Goal: Check status: Check status

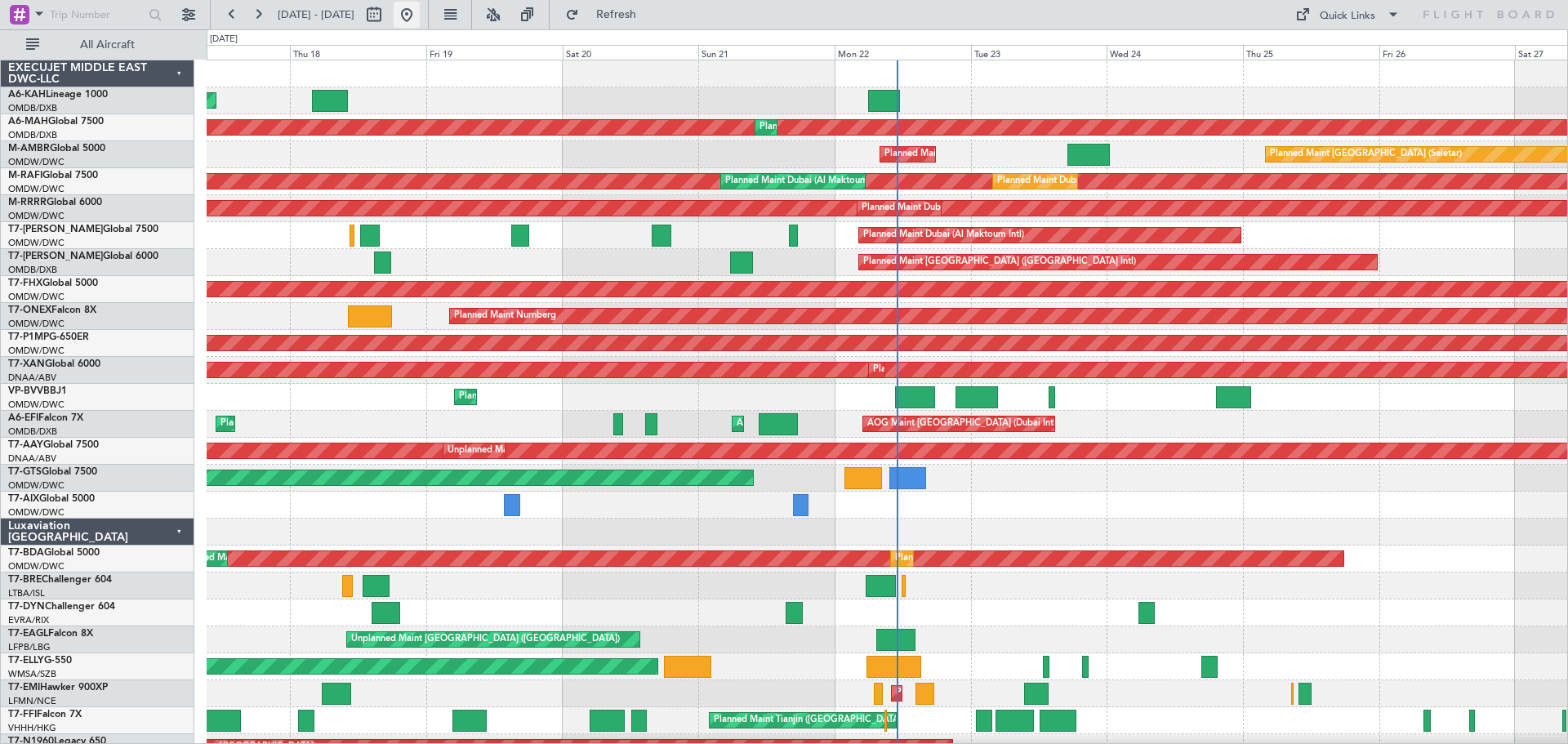
click at [420, 12] on button at bounding box center [406, 15] width 26 height 26
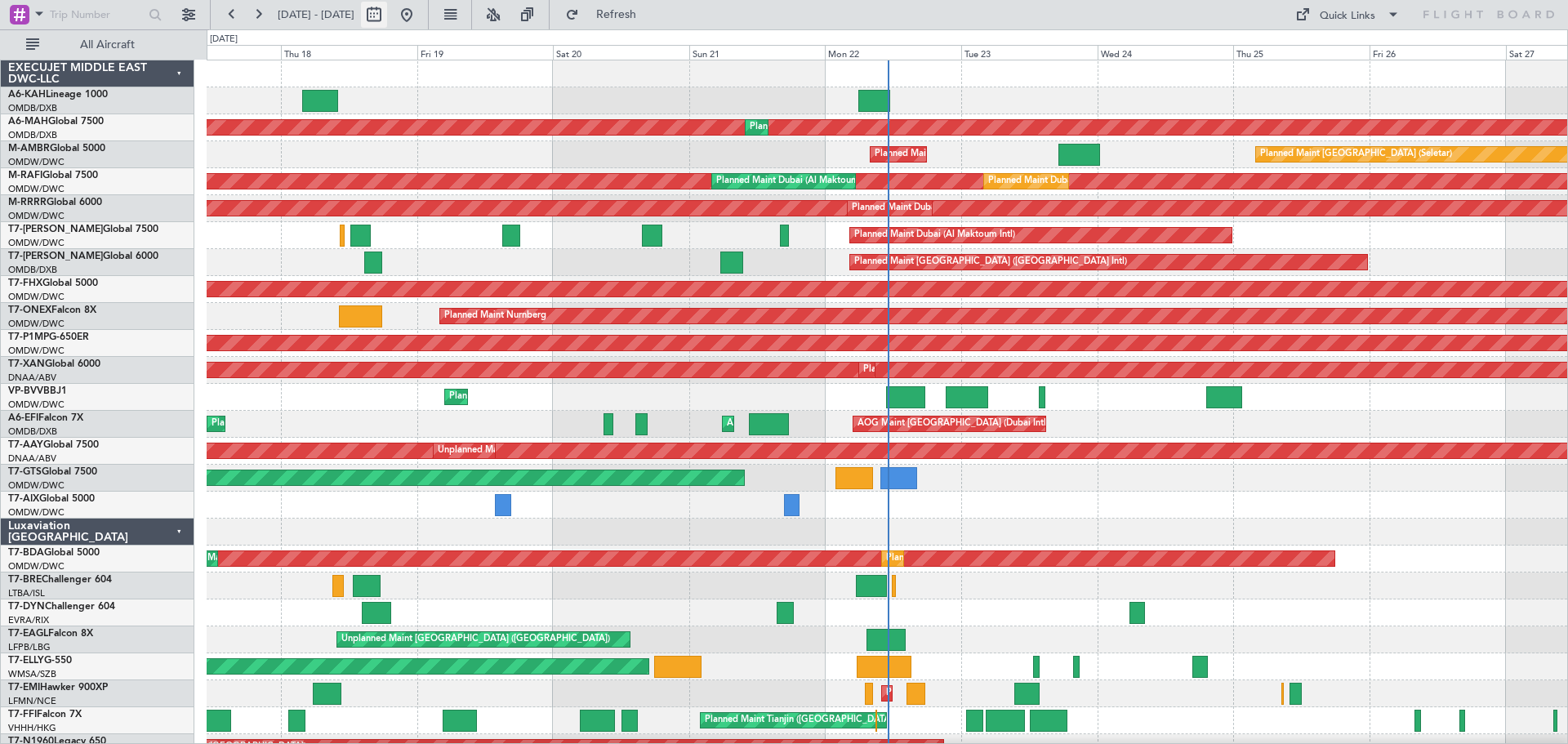
click at [387, 15] on button at bounding box center [373, 15] width 26 height 26
select select "9"
select select "2025"
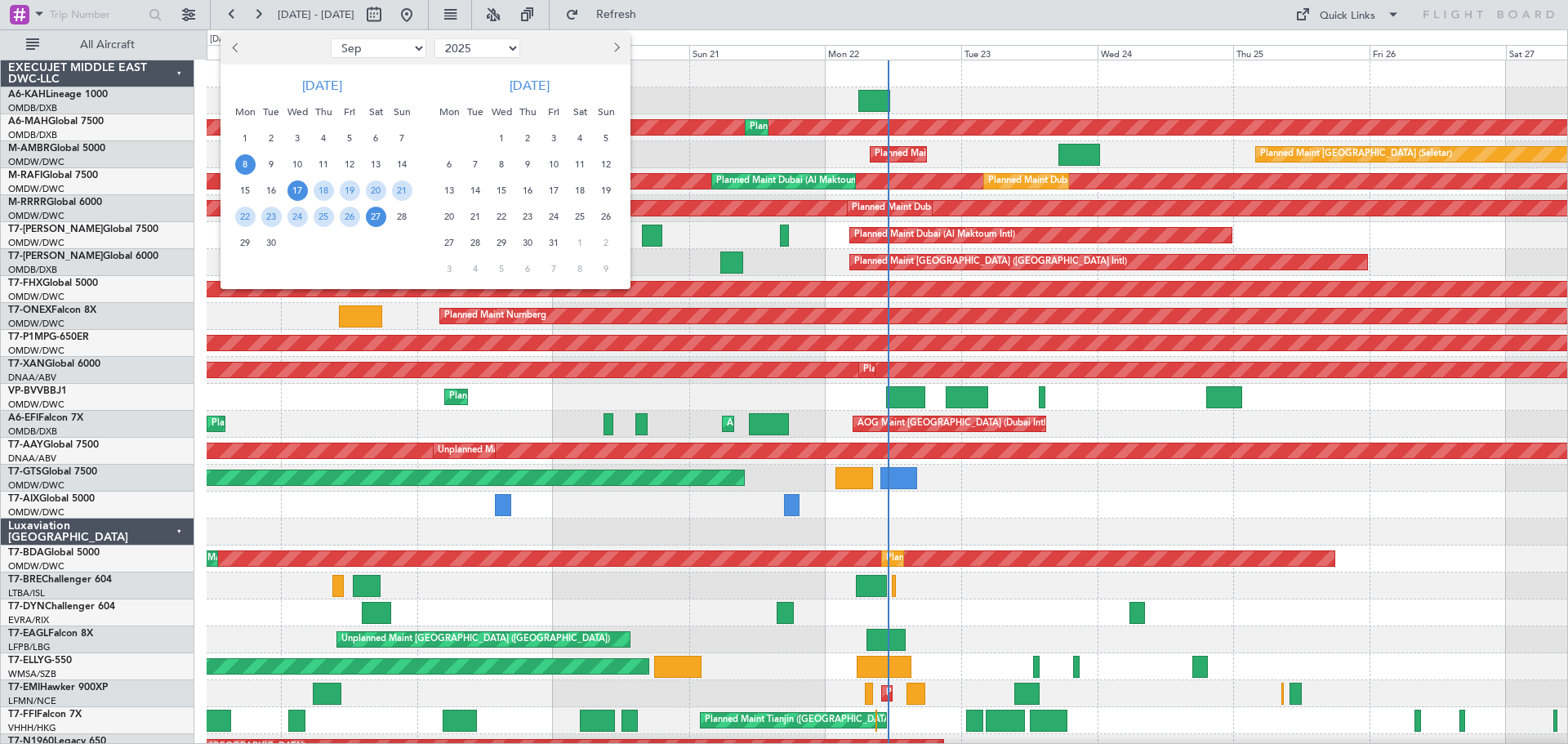
click at [245, 163] on span "8" at bounding box center [245, 164] width 21 height 21
click at [267, 159] on span "9" at bounding box center [272, 164] width 21 height 21
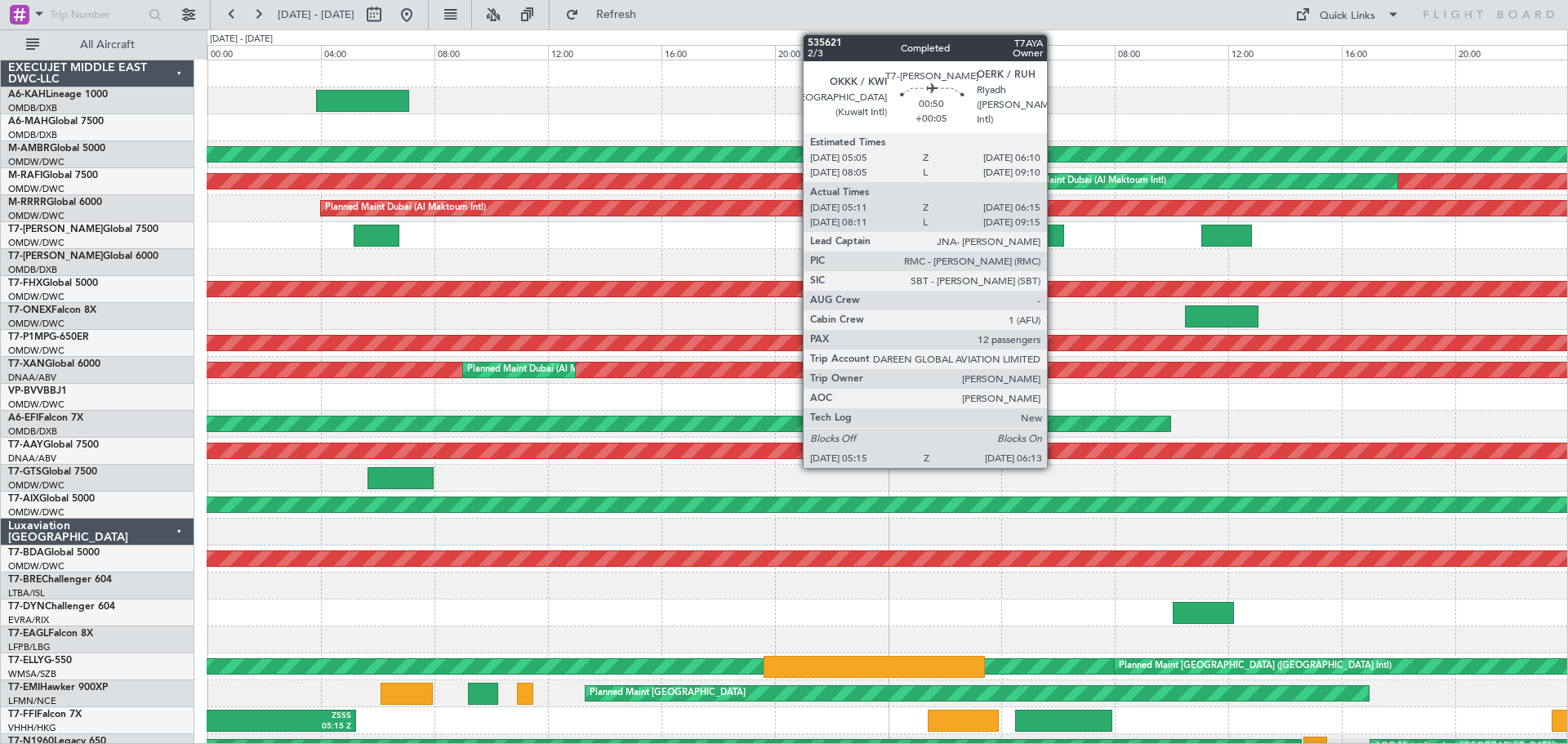
click at [1054, 231] on div at bounding box center [1050, 236] width 28 height 22
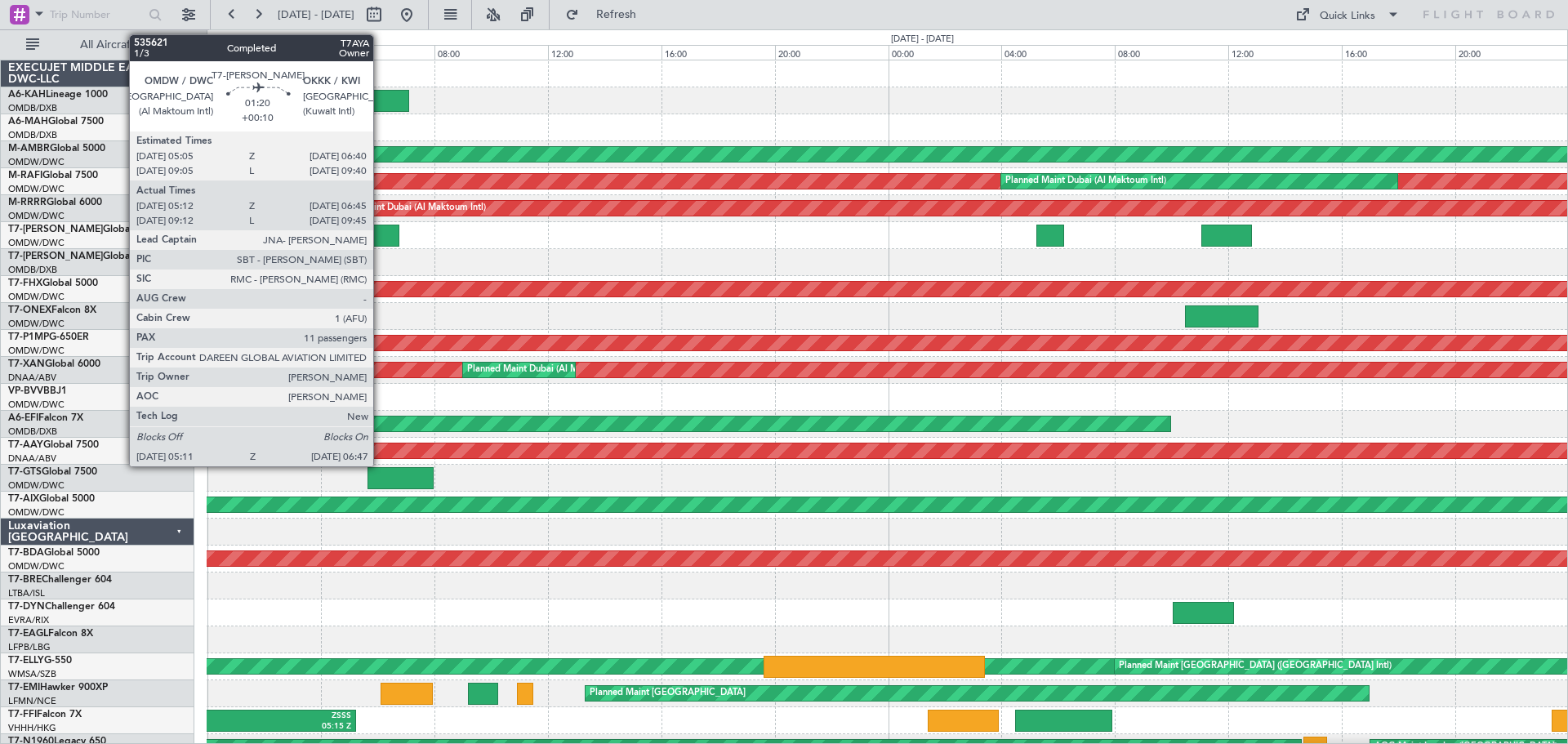
click at [380, 235] on div at bounding box center [376, 236] width 46 height 22
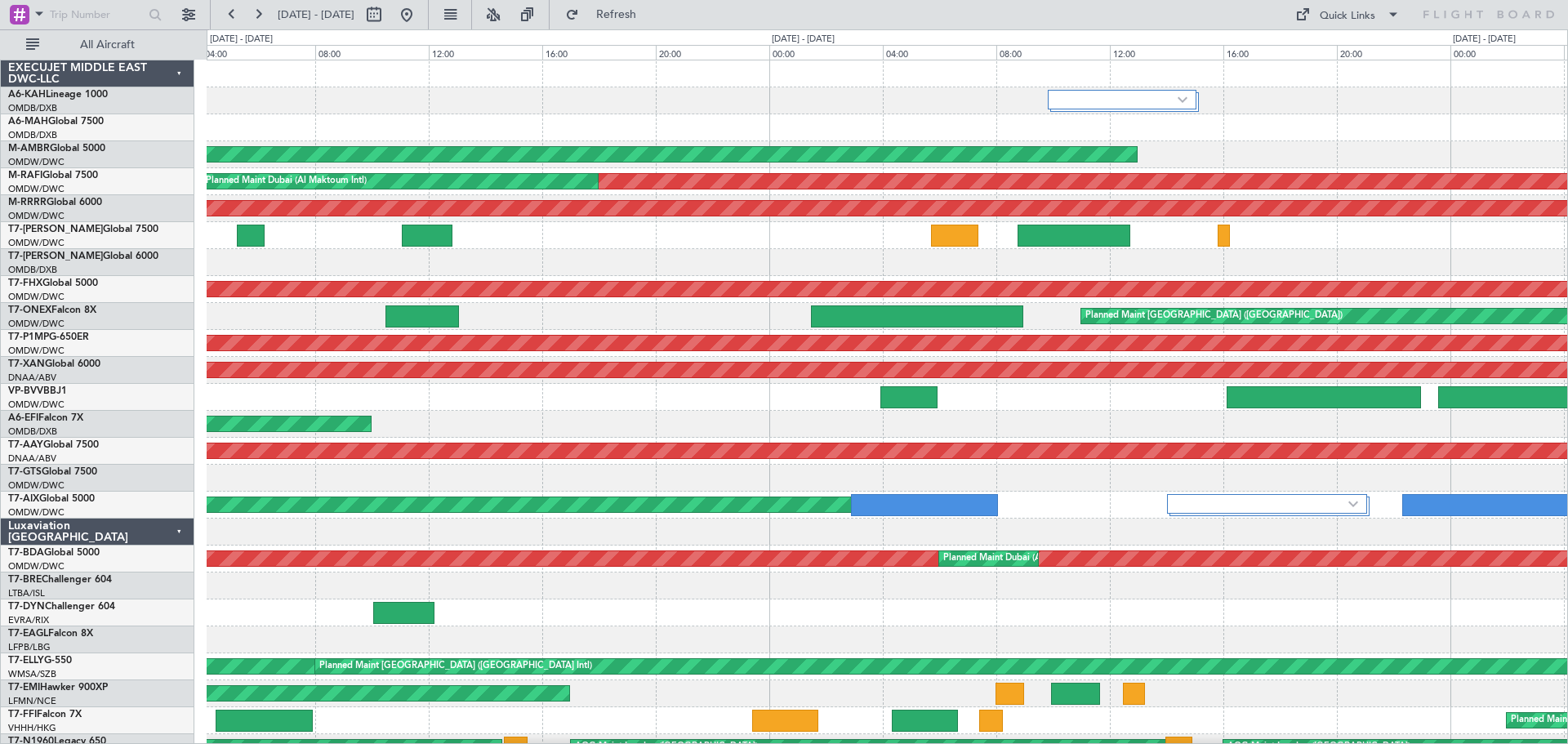
click at [401, 104] on div at bounding box center [886, 101] width 1361 height 27
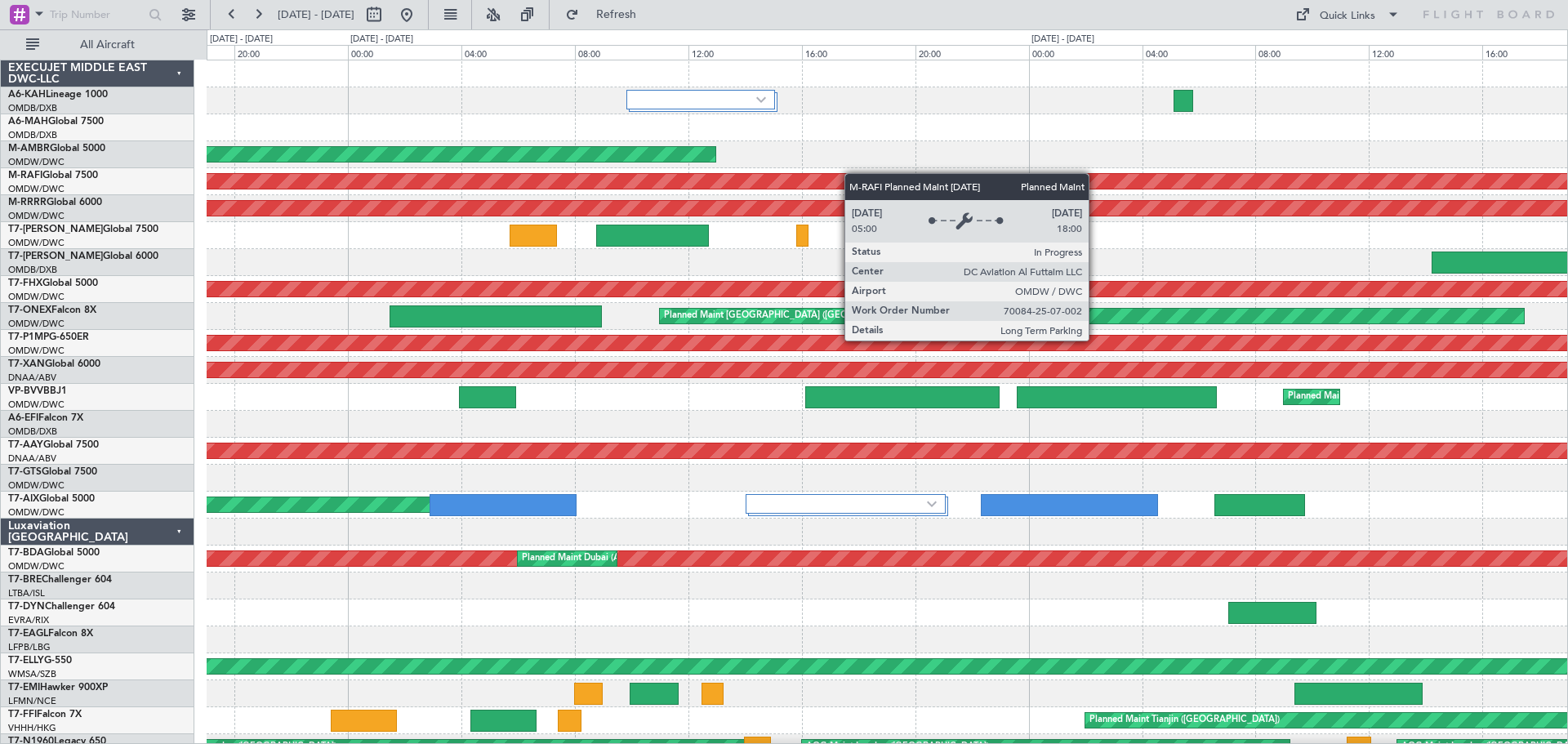
click at [823, 177] on div "AOG Maint Dubai (Al Maktoum Intl) Planned Maint [GEOGRAPHIC_DATA] (Al Maktoum I…" at bounding box center [886, 544] width 1361 height 969
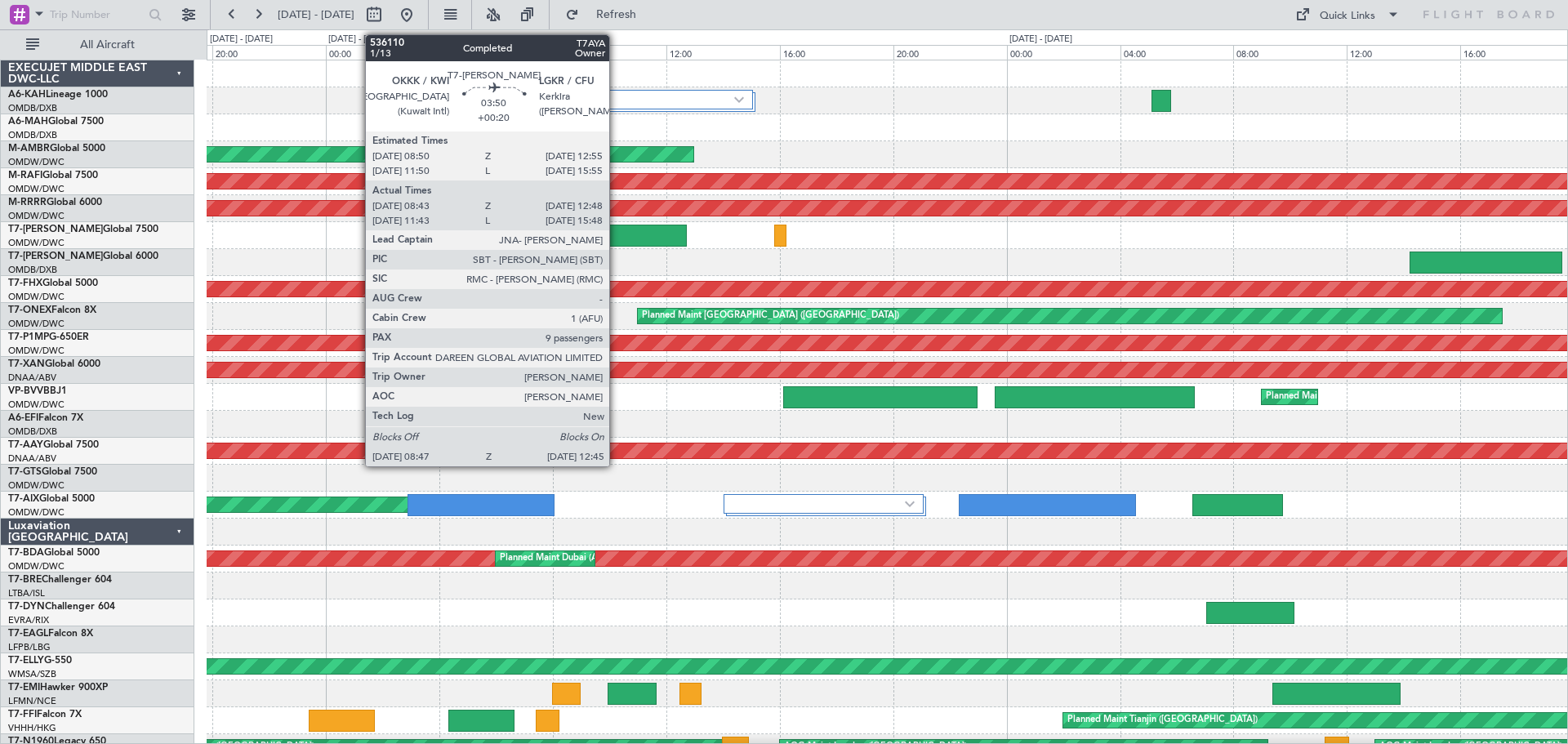
click at [618, 234] on div at bounding box center [630, 236] width 113 height 22
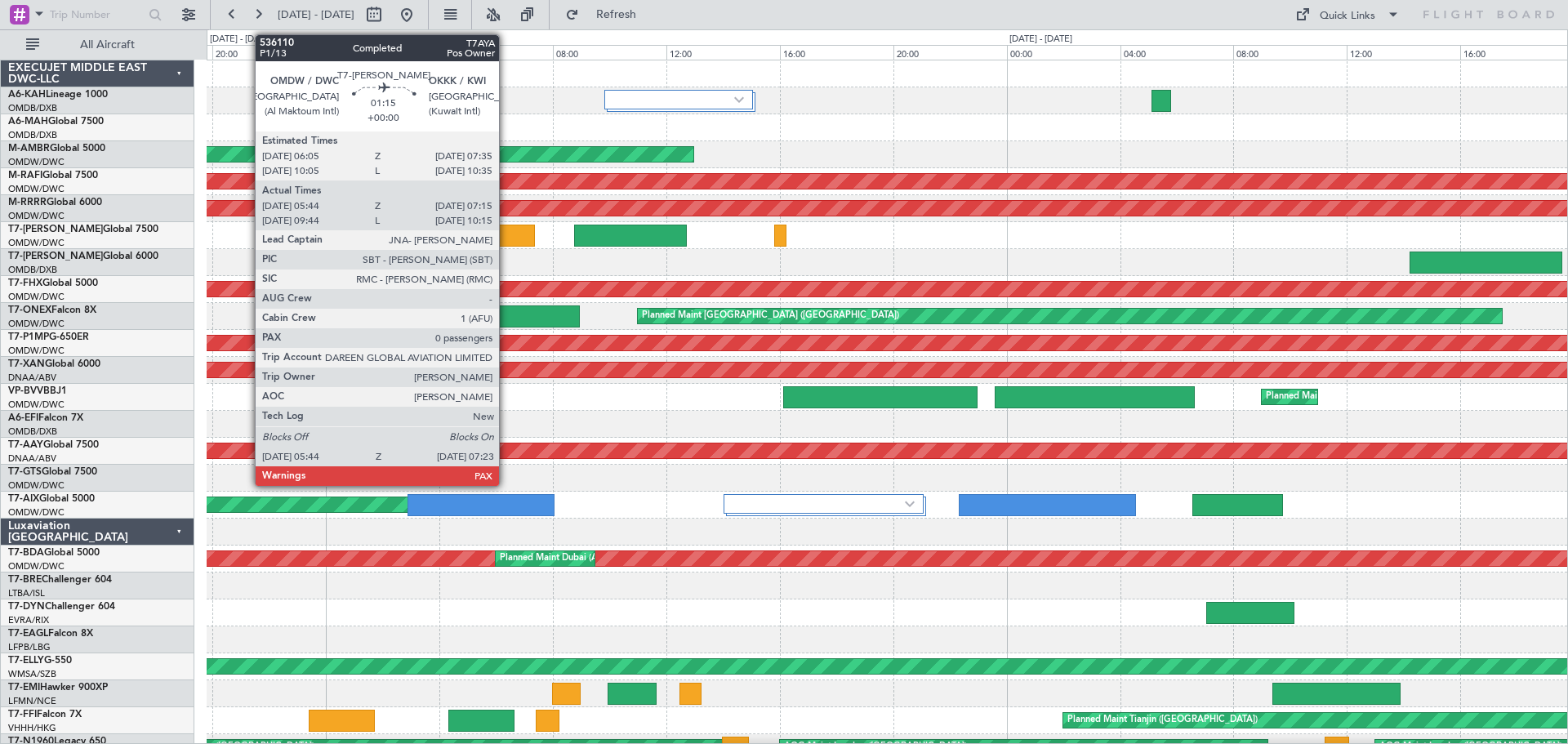
click at [515, 236] on div at bounding box center [511, 236] width 47 height 22
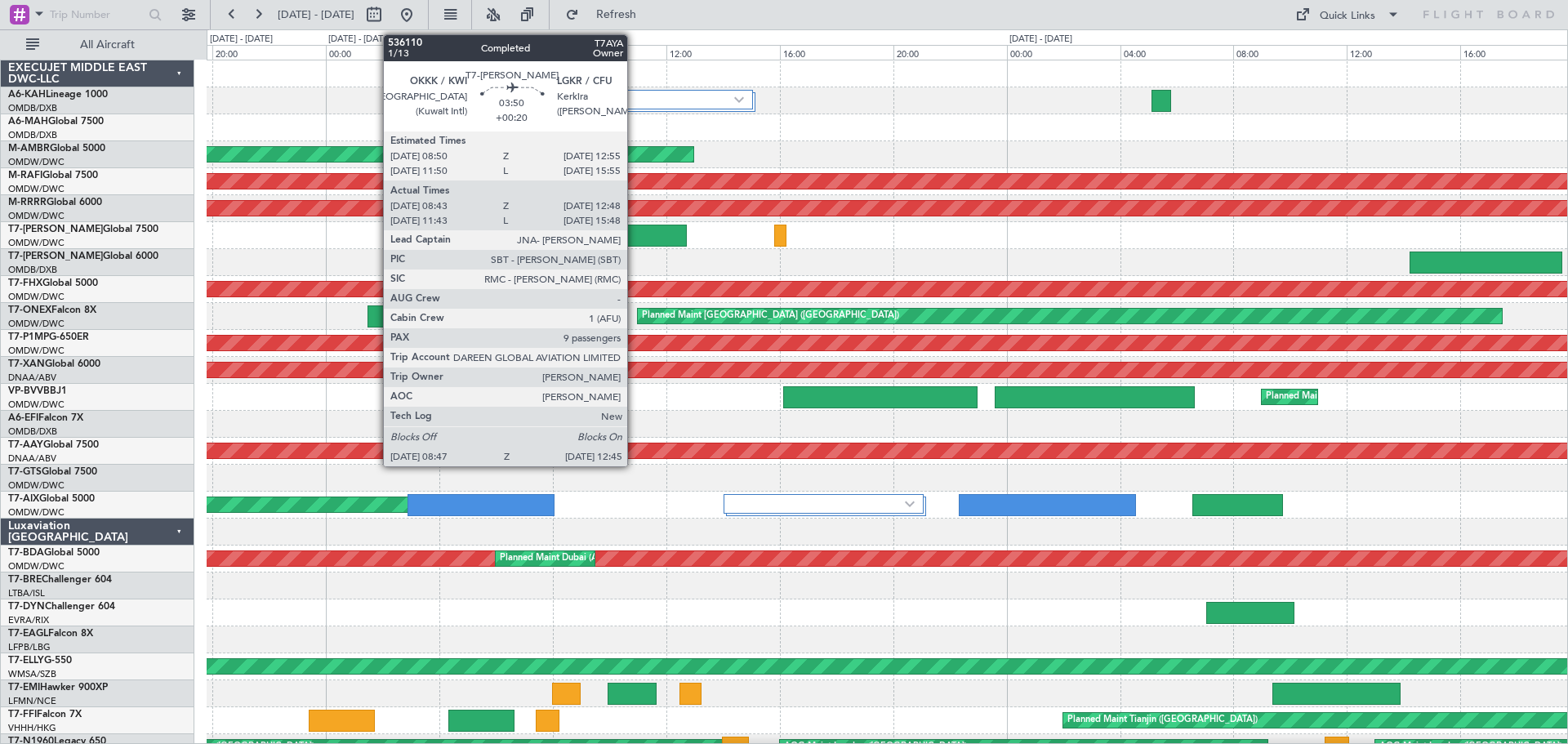
click at [634, 236] on div at bounding box center [630, 236] width 113 height 22
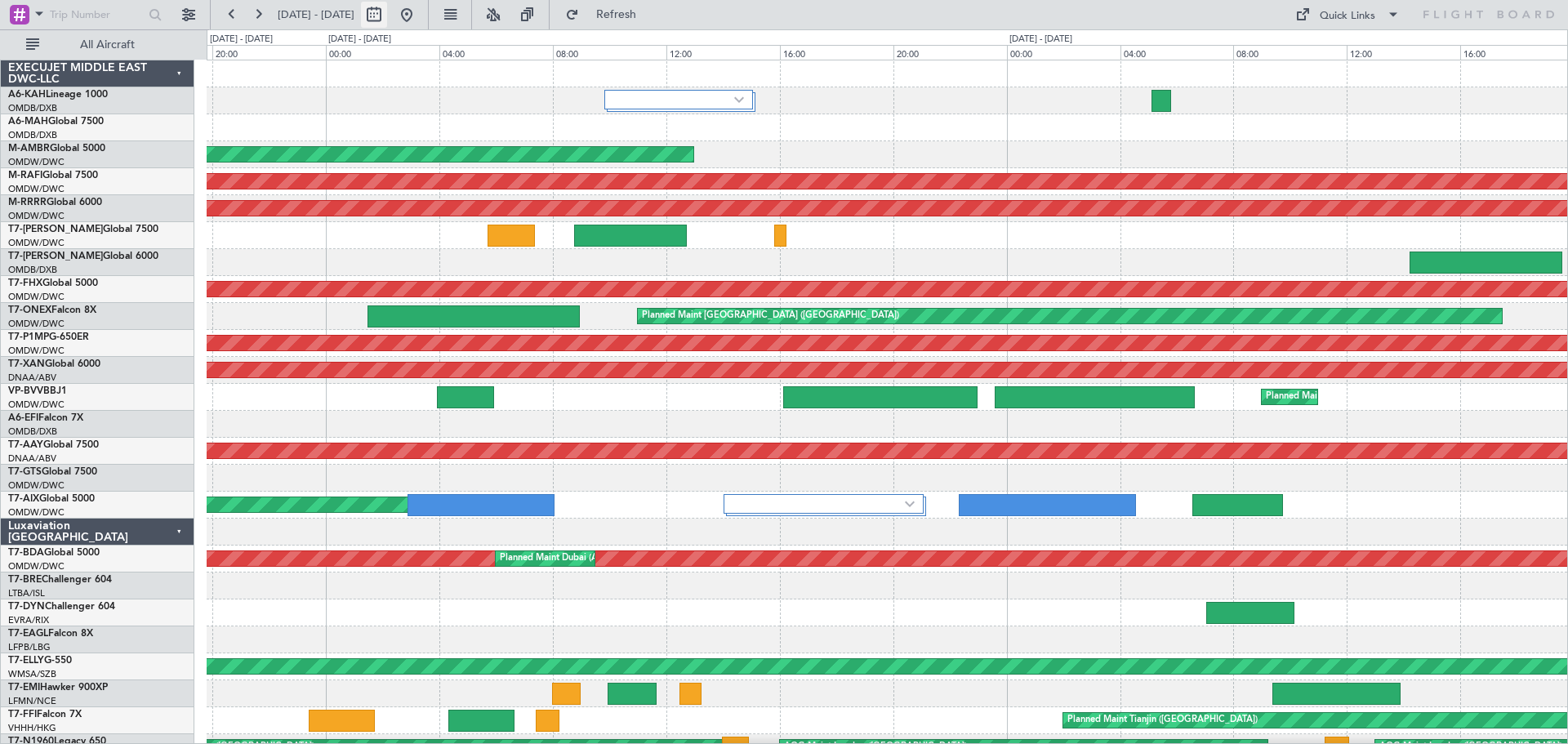
click at [387, 15] on button at bounding box center [373, 15] width 26 height 26
select select "9"
select select "2025"
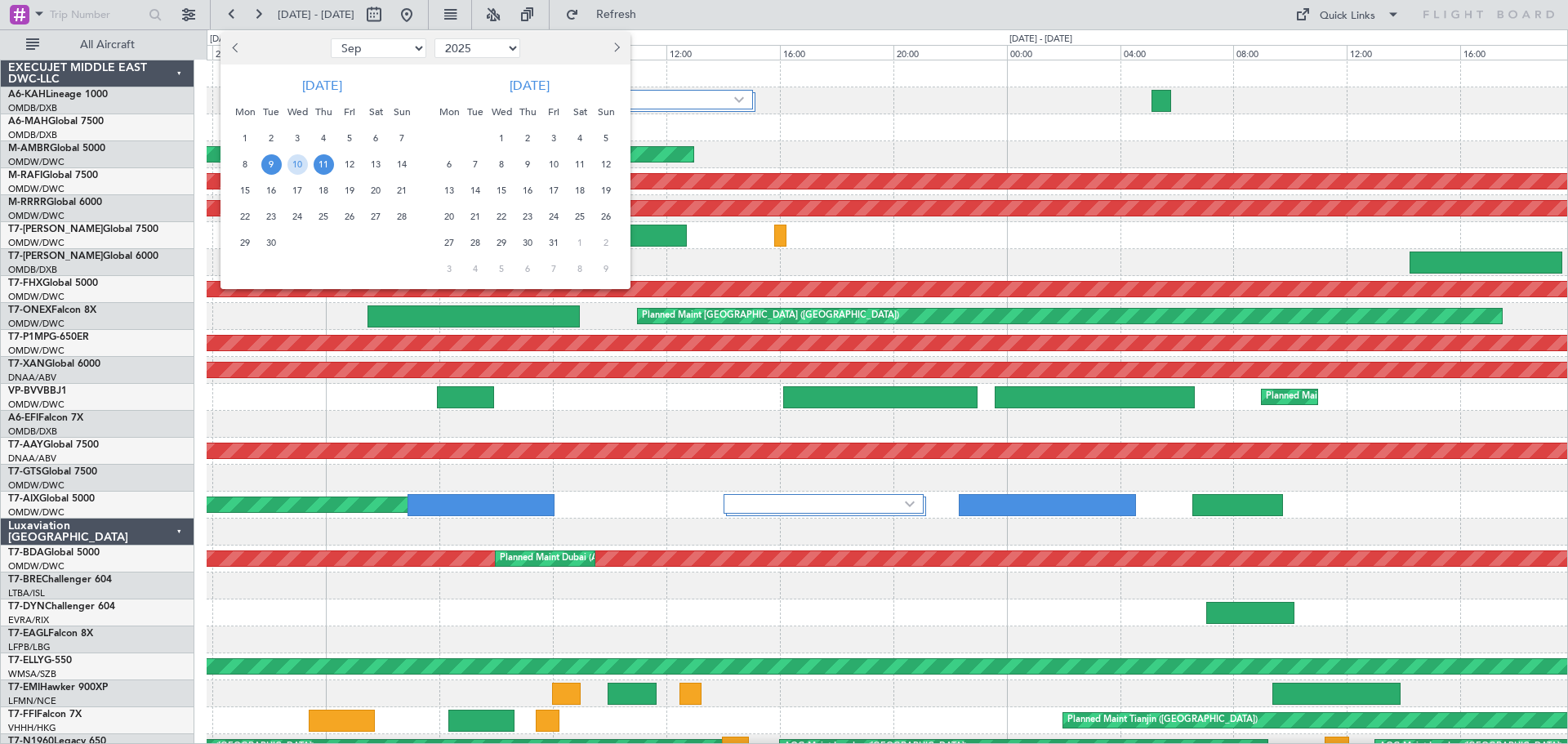
click at [373, 164] on span "13" at bounding box center [376, 164] width 21 height 21
click at [410, 165] on span "14" at bounding box center [403, 164] width 21 height 21
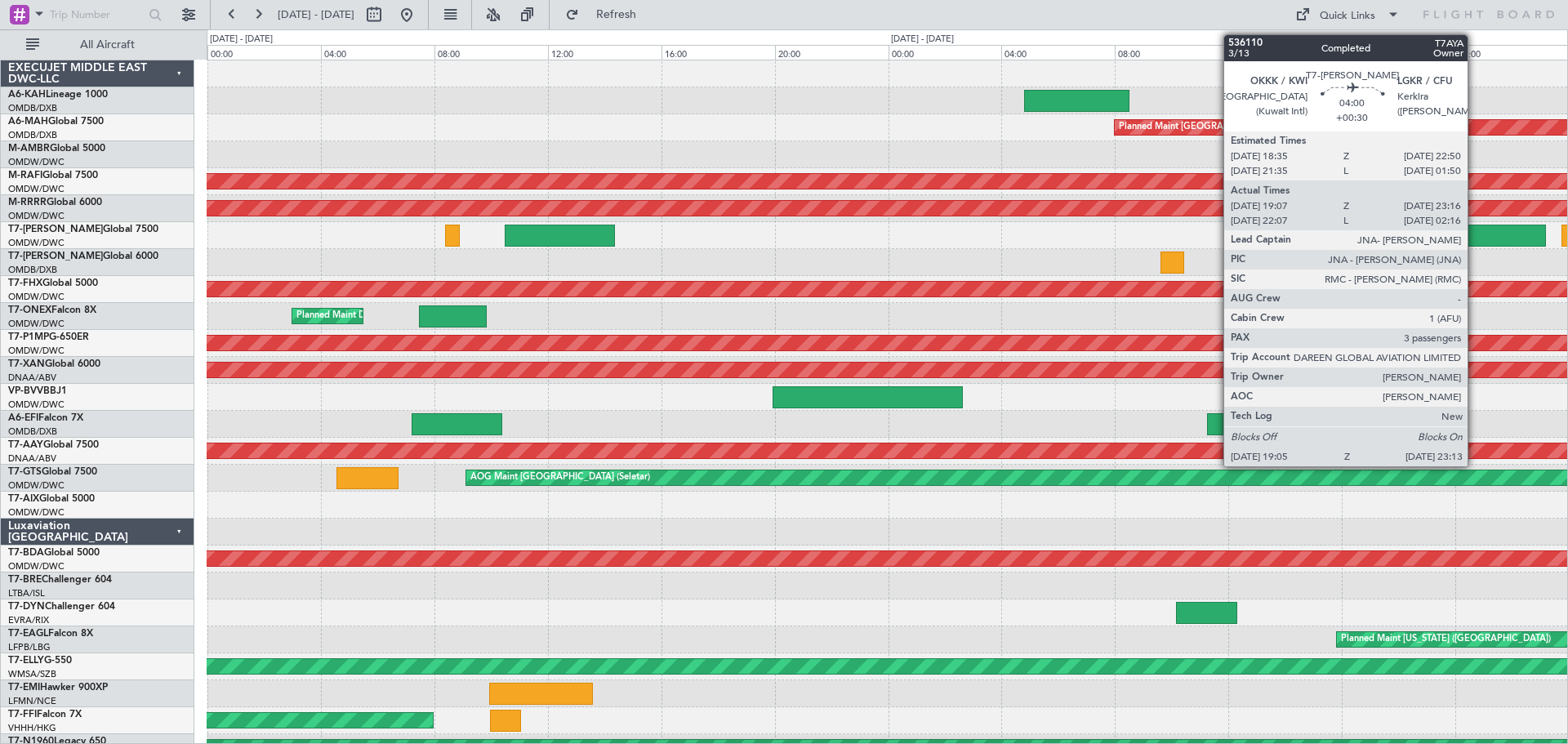
click at [1475, 232] on div at bounding box center [1487, 236] width 118 height 22
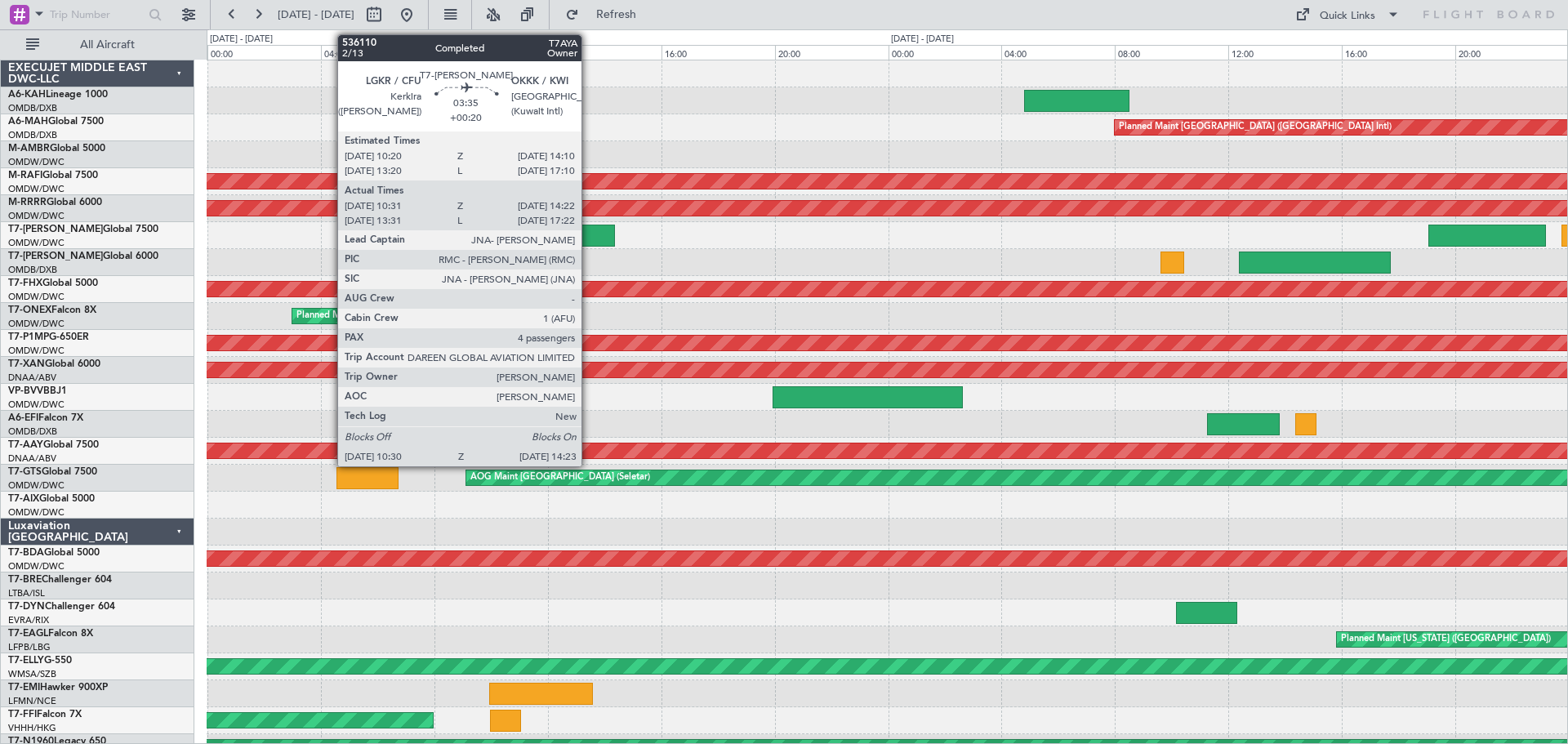
click at [589, 229] on div at bounding box center [559, 236] width 110 height 22
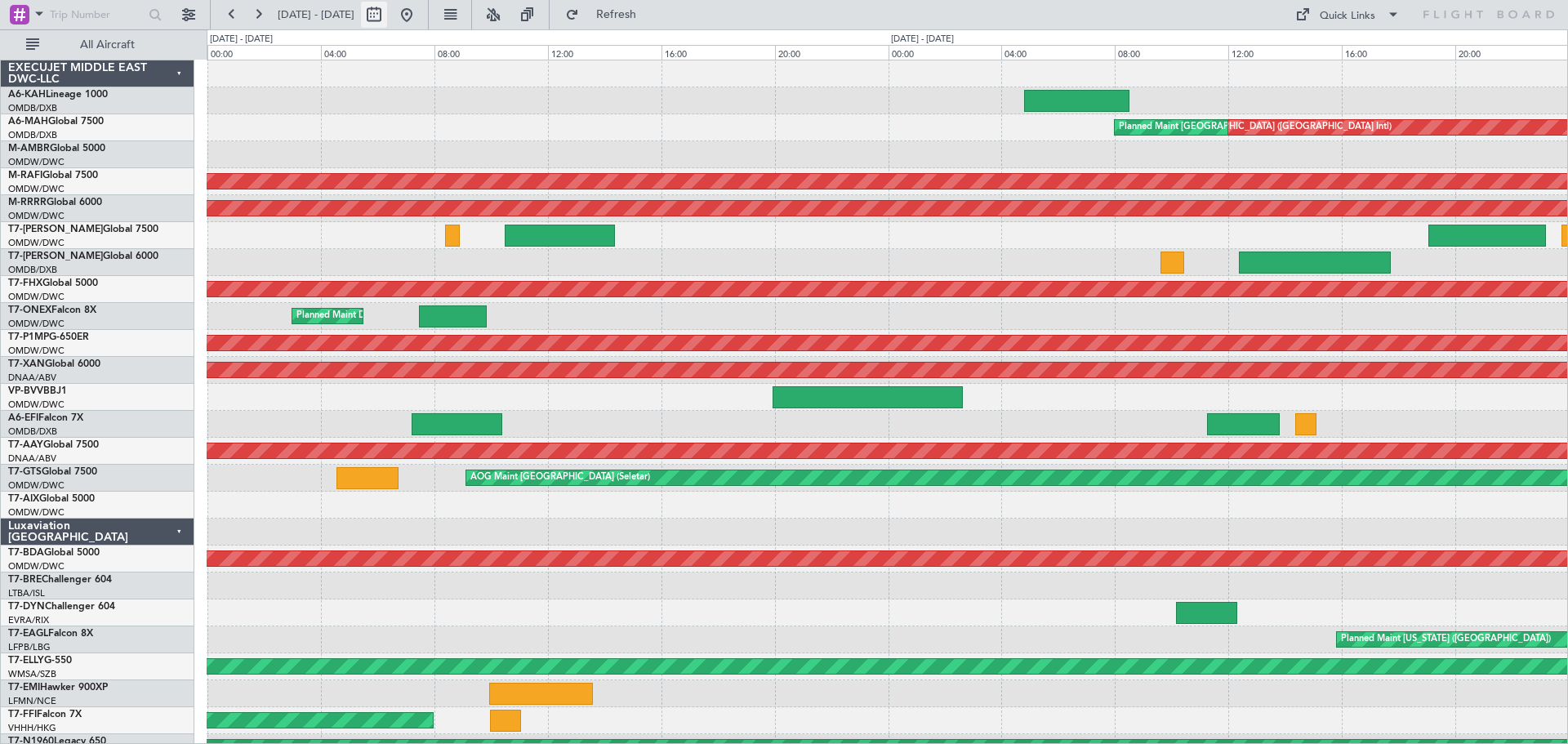
click at [387, 16] on button at bounding box center [373, 15] width 26 height 26
select select "9"
select select "2025"
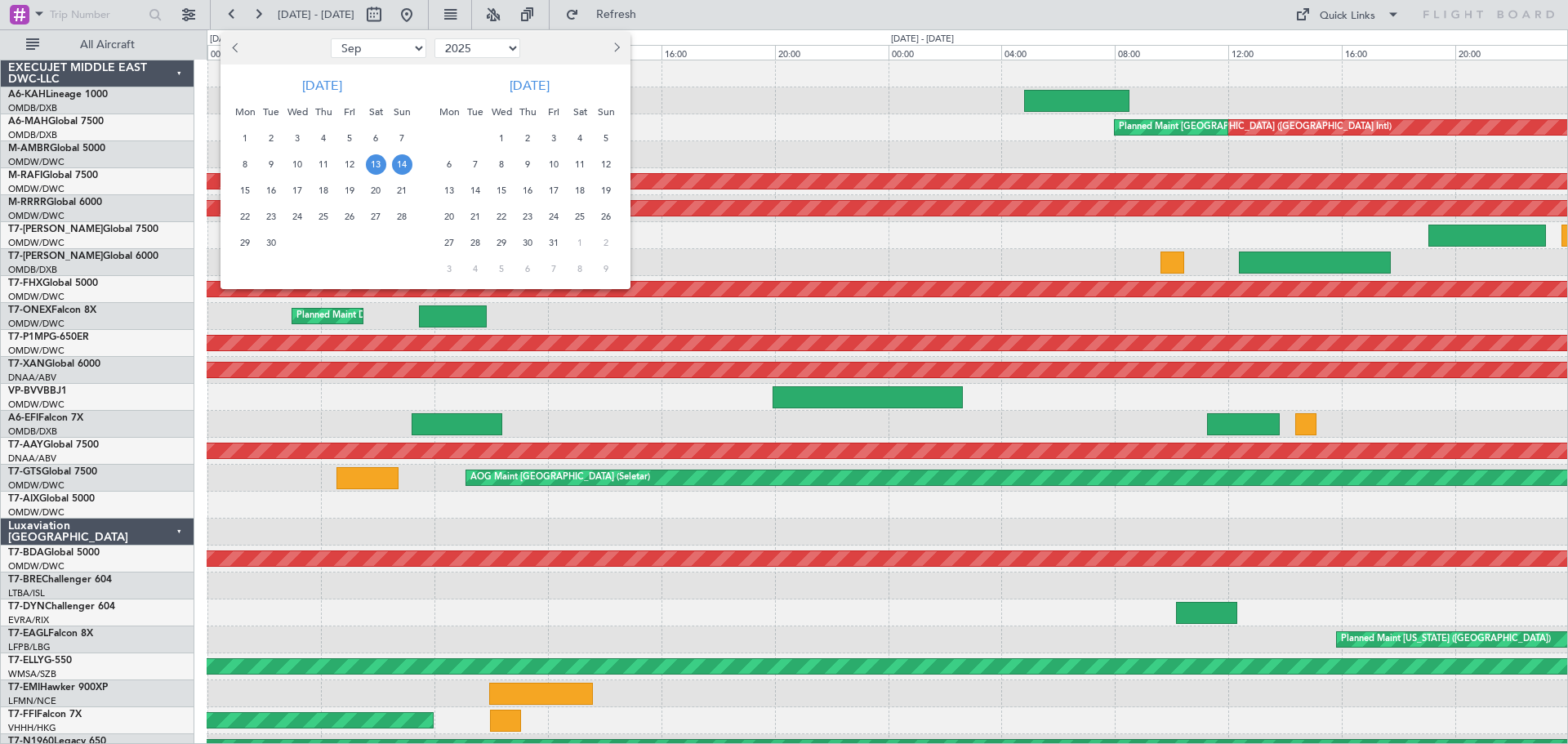
click at [370, 193] on span "20" at bounding box center [376, 191] width 21 height 21
click at [400, 192] on span "21" at bounding box center [403, 191] width 21 height 21
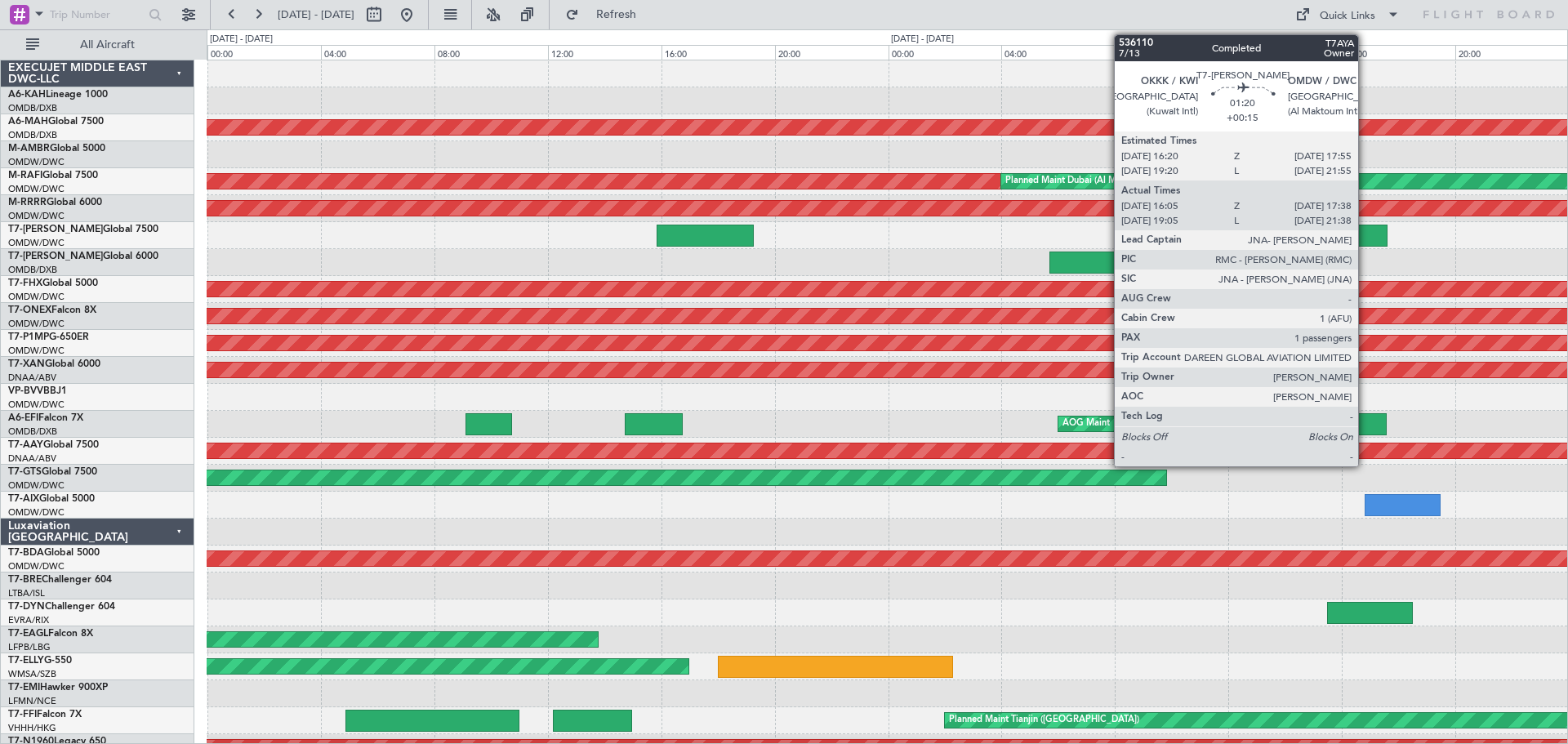
click at [1368, 233] on div at bounding box center [1365, 236] width 44 height 22
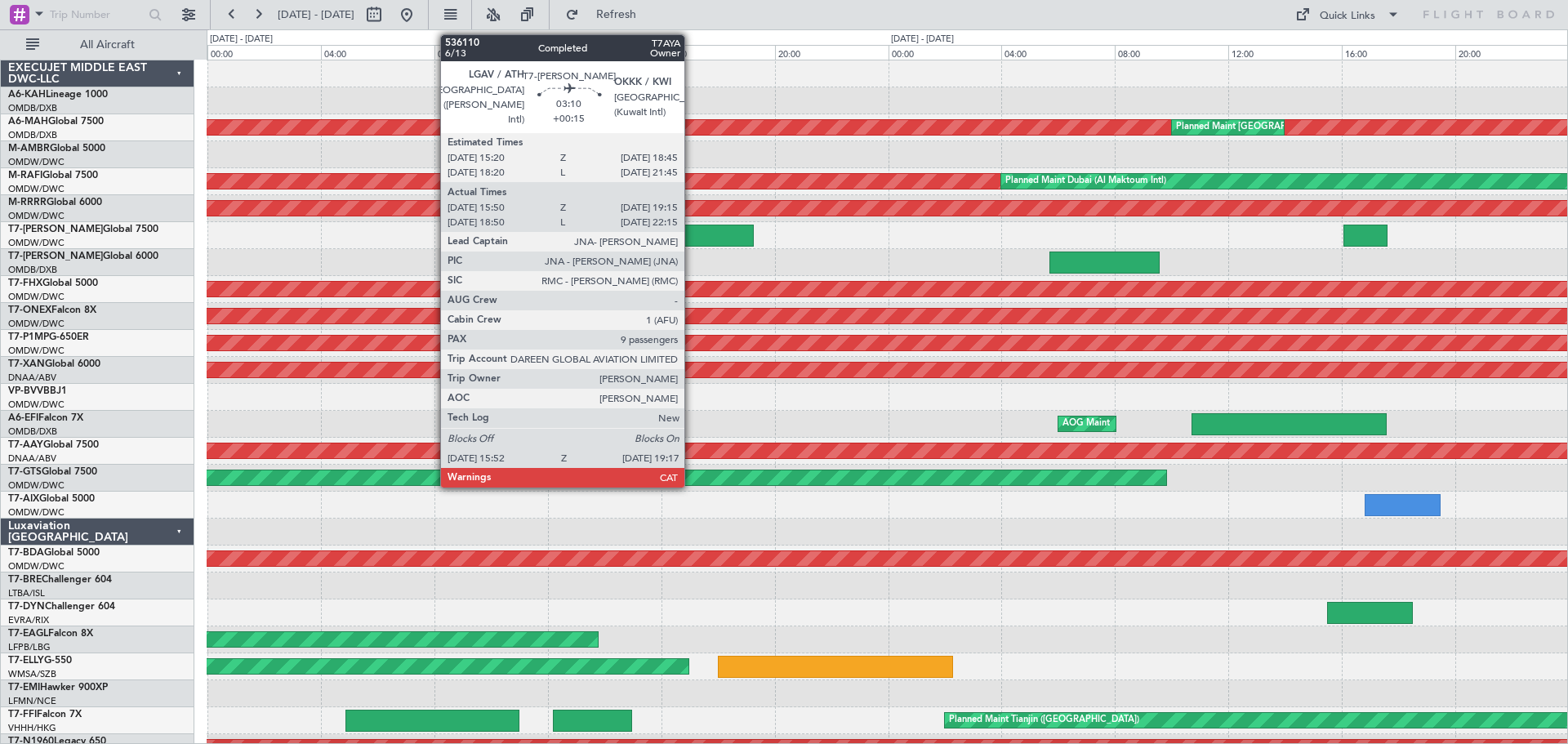
click at [691, 232] on div at bounding box center [705, 236] width 97 height 22
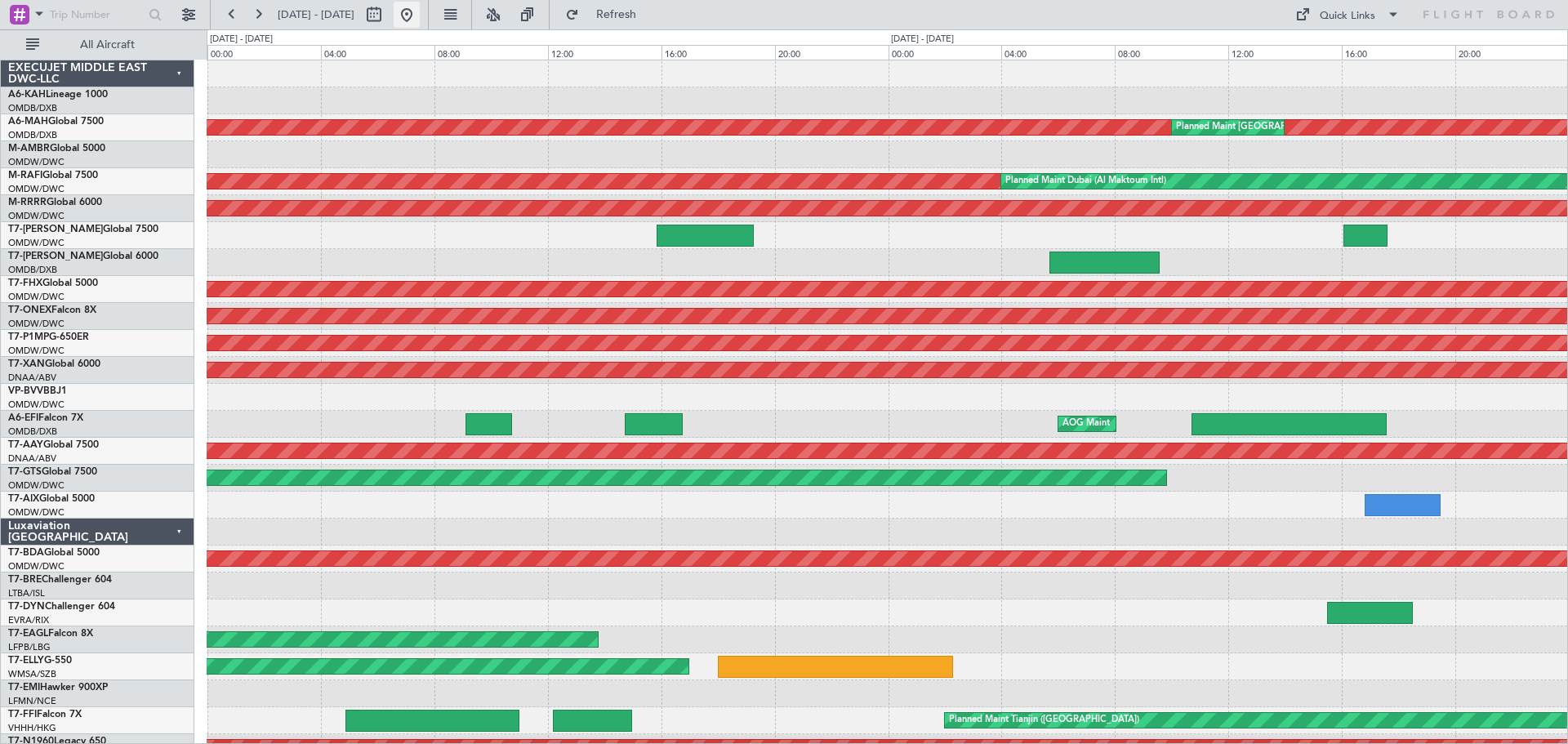
click at [420, 20] on button at bounding box center [406, 15] width 26 height 26
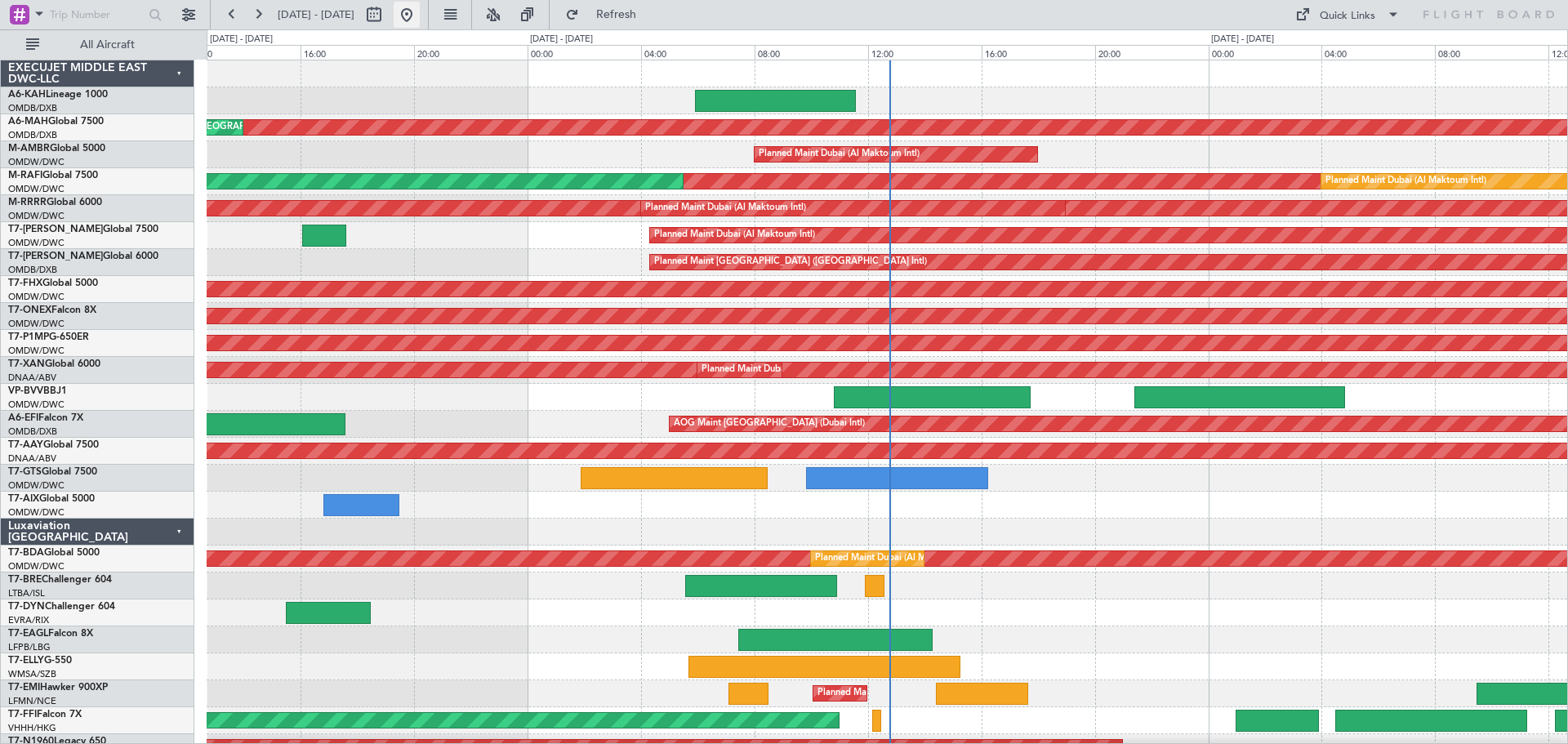
click at [420, 15] on button at bounding box center [406, 15] width 26 height 26
click at [387, 15] on button at bounding box center [373, 15] width 26 height 26
select select "9"
select select "2025"
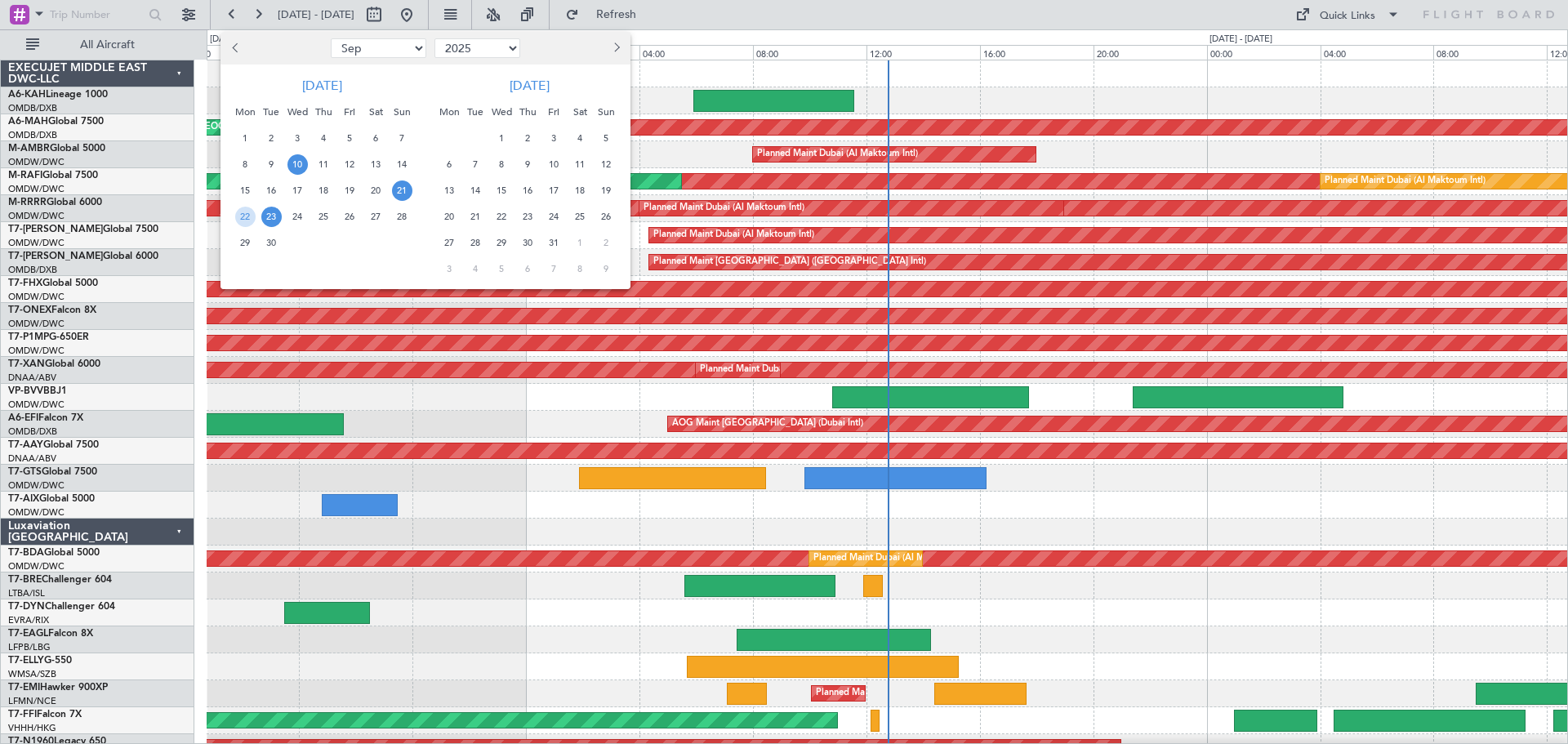
click at [298, 156] on span "10" at bounding box center [298, 164] width 21 height 21
click at [320, 160] on span "11" at bounding box center [324, 164] width 21 height 21
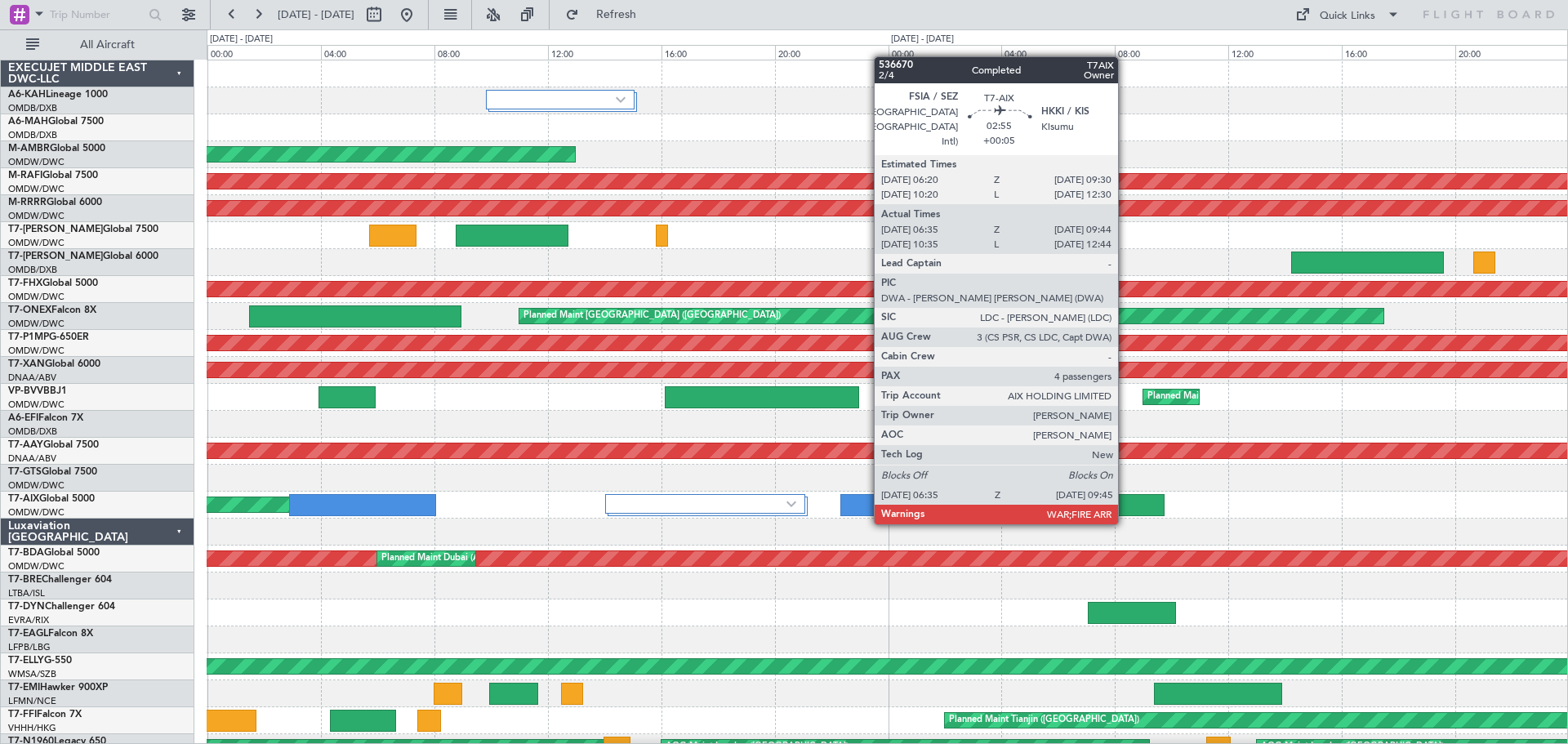
click at [1126, 506] on div at bounding box center [1119, 505] width 90 height 22
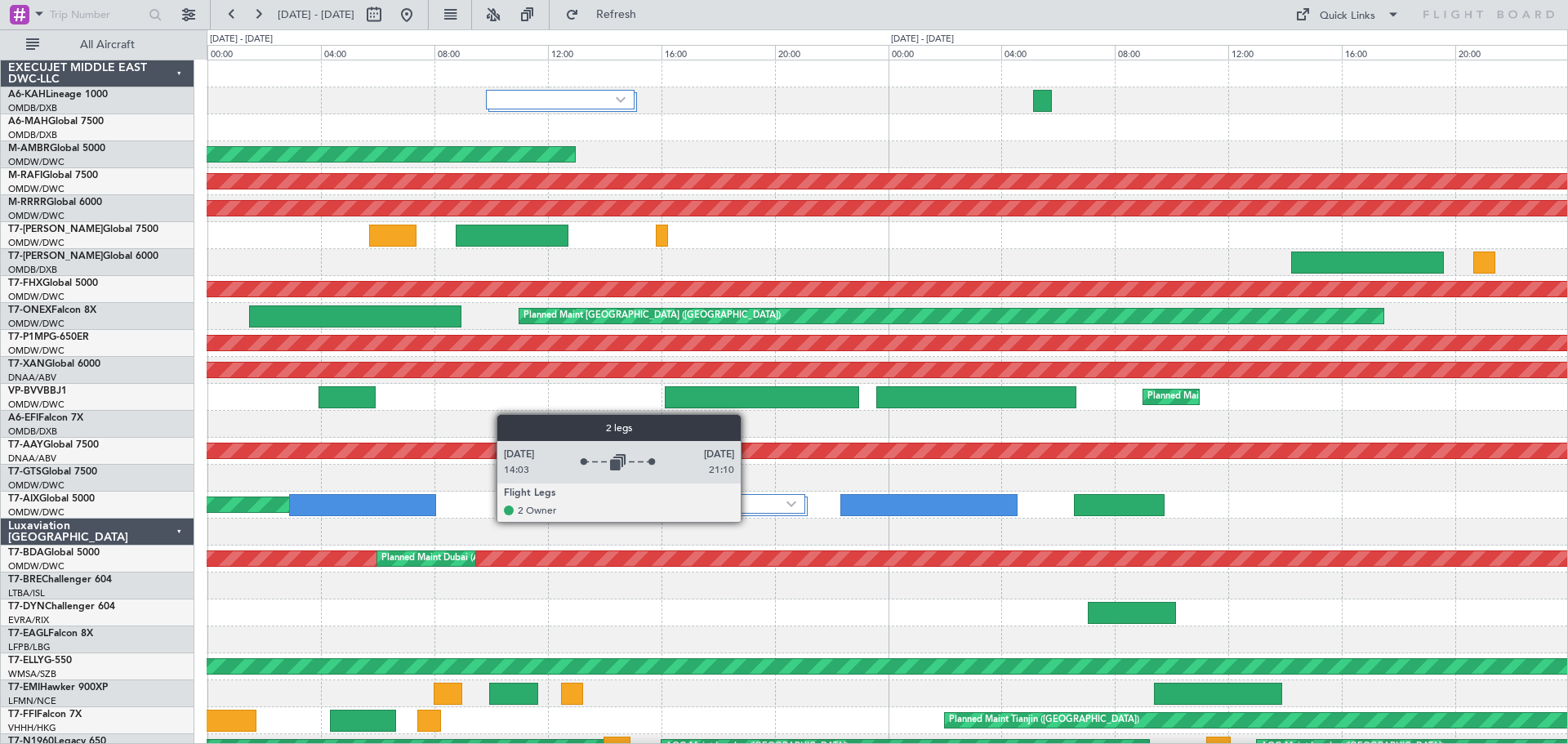
click at [739, 513] on div at bounding box center [705, 503] width 200 height 20
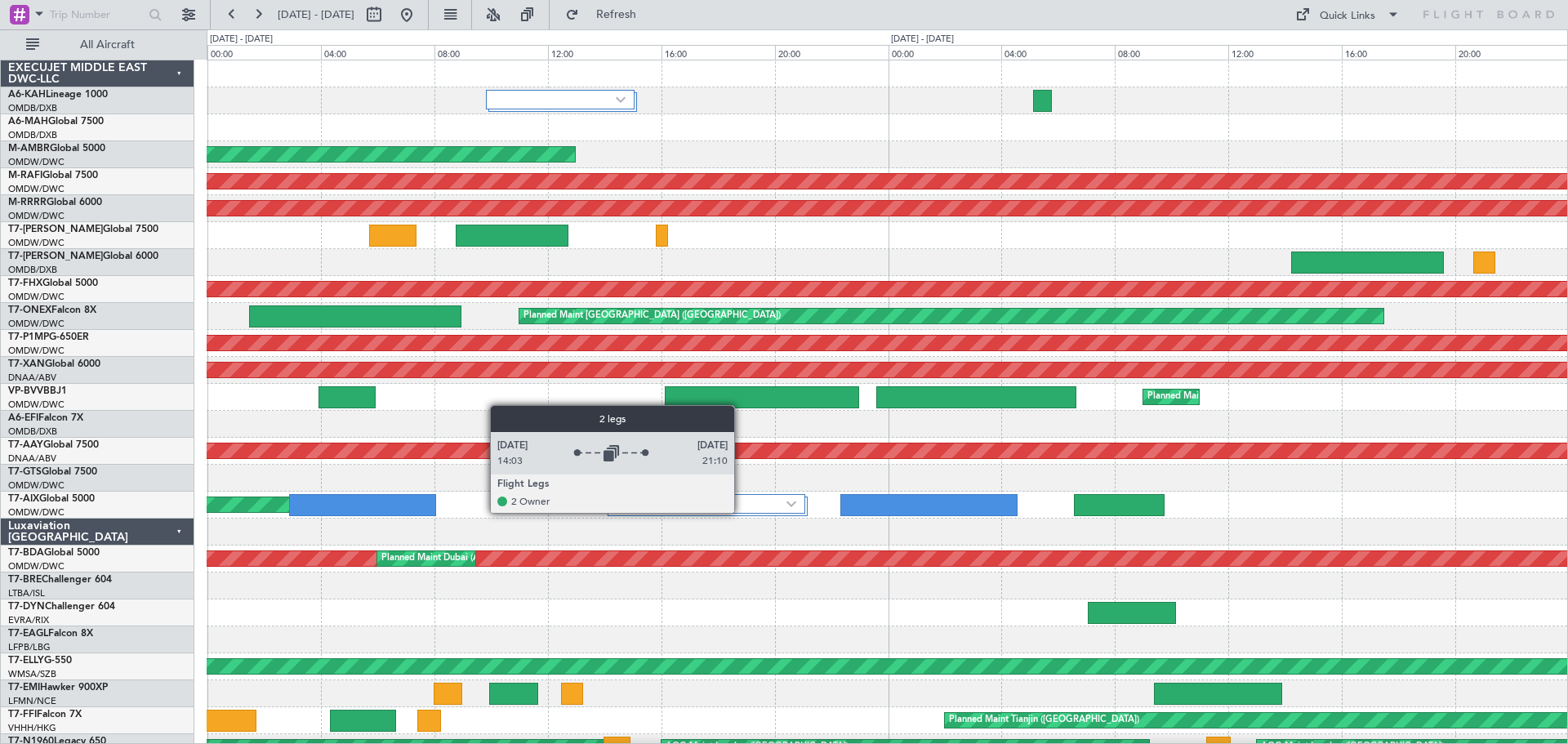
click at [749, 505] on div at bounding box center [705, 503] width 200 height 20
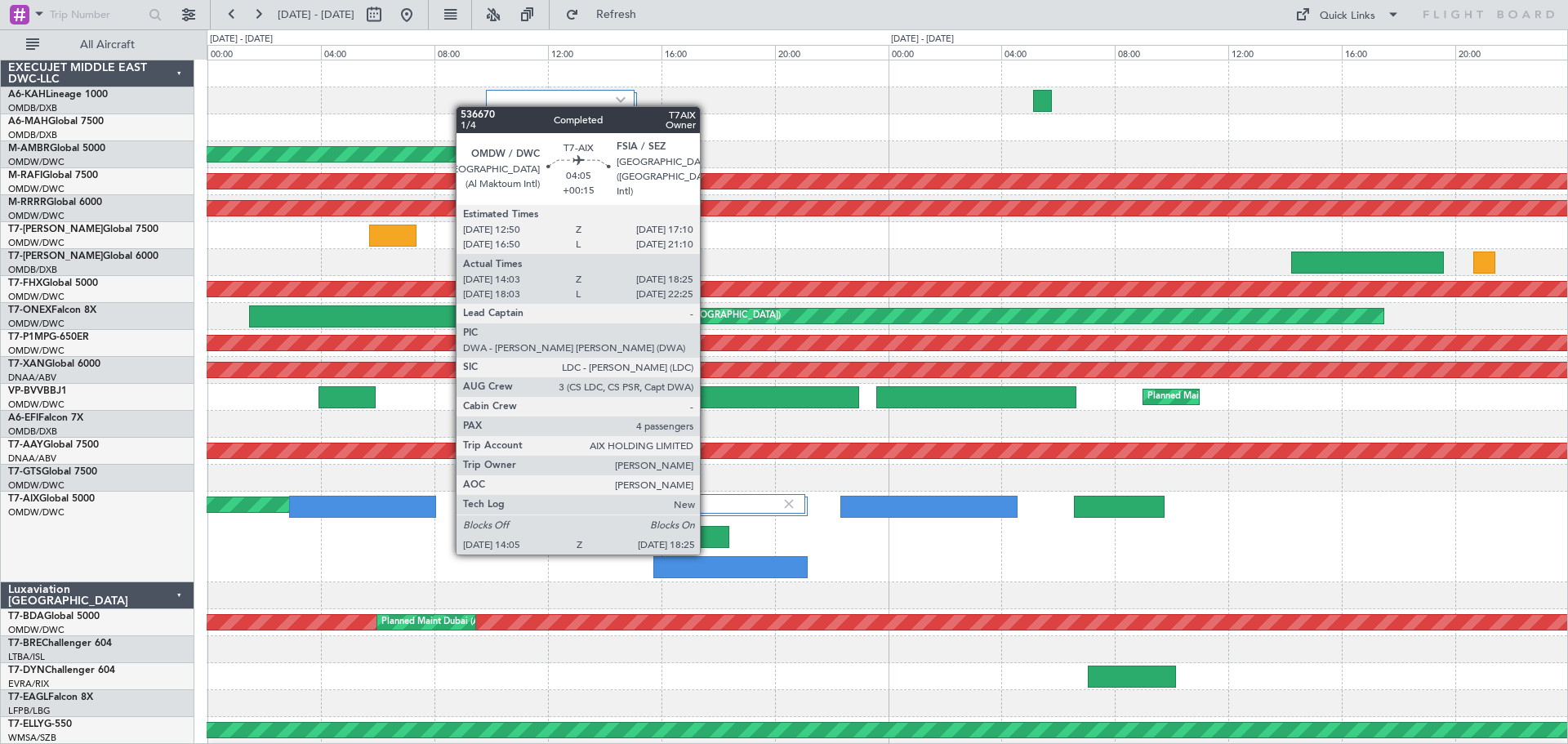
click at [684, 542] on div at bounding box center [667, 537] width 123 height 22
